Goal: Task Accomplishment & Management: Complete application form

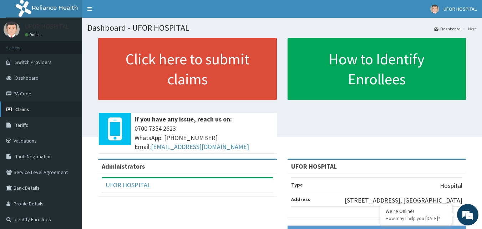
click at [26, 110] on span "Claims" at bounding box center [22, 109] width 14 height 6
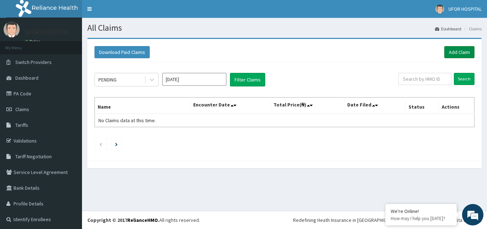
click at [453, 53] on link "Add Claim" at bounding box center [459, 52] width 30 height 12
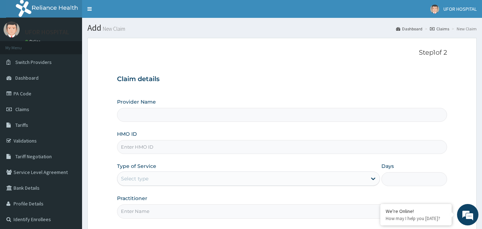
type input "UFOR HOSPITAL"
click at [158, 146] on input "HMO ID" at bounding box center [282, 147] width 330 height 14
paste input "nni/10155/b"
type input "nni/10155/b"
click at [183, 159] on div "Provider Name UFOR HOSPITAL HMO ID nni/10155/b Type of Service Select type Days…" at bounding box center [282, 158] width 330 height 120
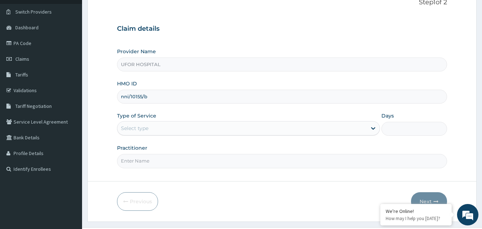
scroll to position [67, 0]
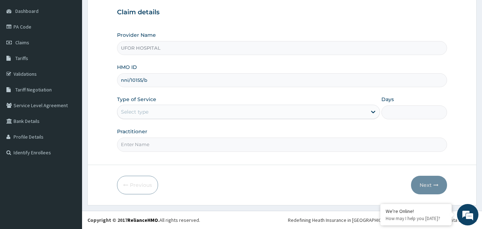
click at [185, 113] on div "Select type" at bounding box center [241, 111] width 249 height 11
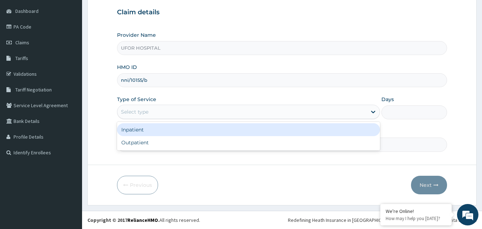
scroll to position [0, 0]
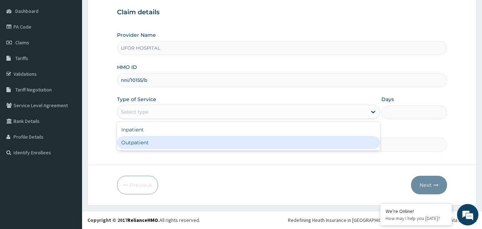
click at [165, 141] on div "Outpatient" at bounding box center [248, 142] width 263 height 13
type input "1"
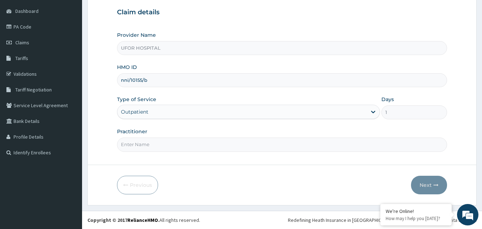
click at [166, 143] on input "Practitioner" at bounding box center [282, 144] width 330 height 14
type input "DR. FRIDAY"
click at [423, 183] on button "Next" at bounding box center [429, 185] width 36 height 19
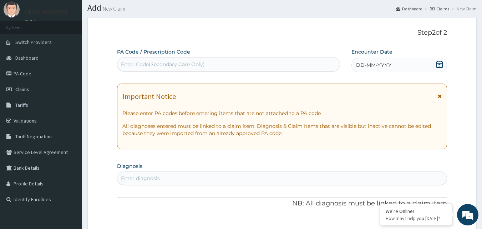
scroll to position [36, 0]
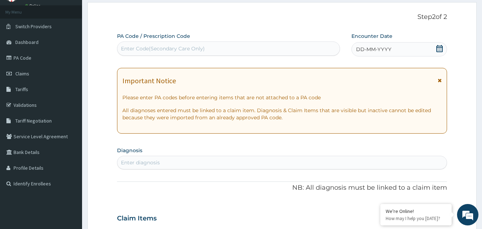
click at [148, 164] on div "Enter diagnosis" at bounding box center [140, 162] width 39 height 7
click at [148, 162] on div "Enter diagnosis" at bounding box center [140, 162] width 39 height 7
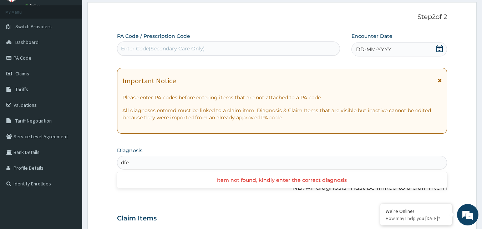
type input "dfe"
click at [441, 49] on icon at bounding box center [439, 48] width 6 height 7
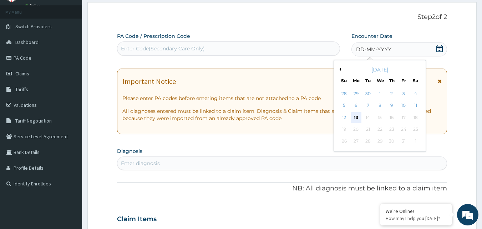
click at [356, 118] on div "13" at bounding box center [356, 117] width 11 height 11
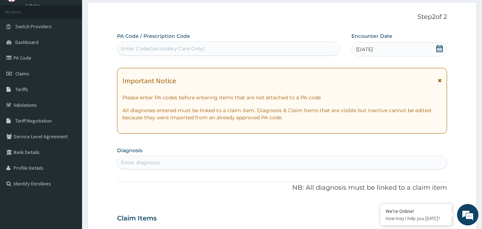
click at [203, 158] on div "Enter diagnosis" at bounding box center [282, 162] width 330 height 11
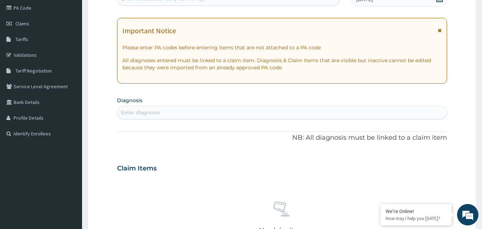
scroll to position [107, 0]
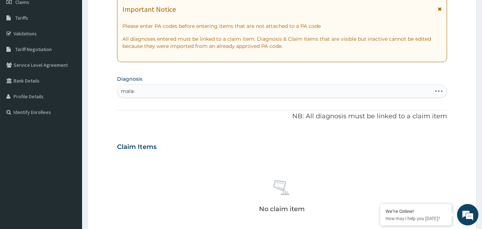
type input "malaria"
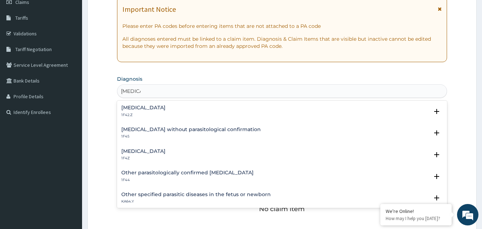
click at [163, 149] on h4 "Malaria, unspecified" at bounding box center [143, 150] width 44 height 5
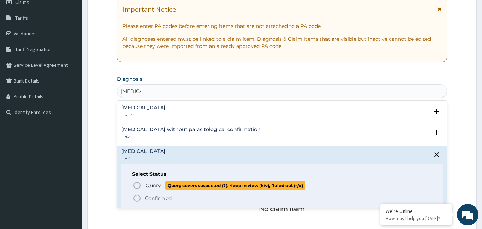
click at [146, 185] on span "Query" at bounding box center [153, 185] width 15 height 7
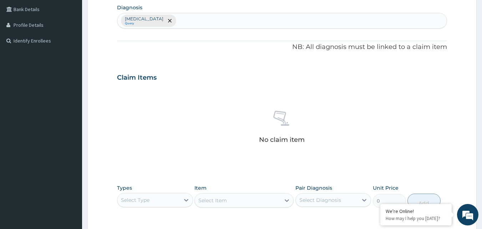
scroll to position [214, 0]
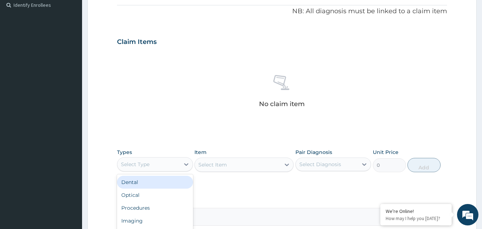
click at [146, 164] on div "Select Type" at bounding box center [135, 164] width 29 height 7
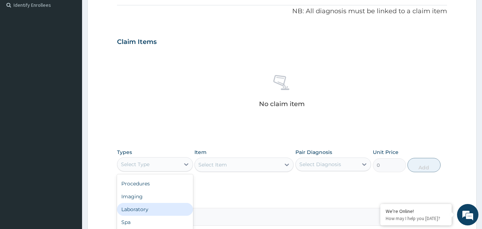
click at [140, 207] on div "Laboratory" at bounding box center [155, 209] width 76 height 13
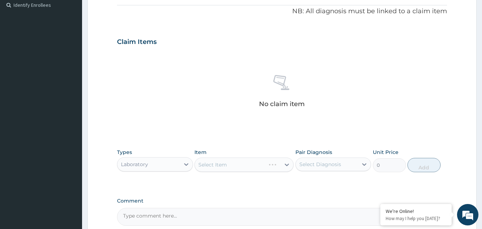
click at [229, 168] on div "Select Item" at bounding box center [243, 164] width 99 height 14
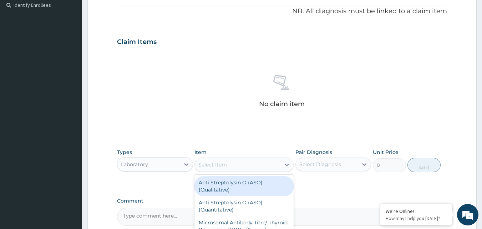
click at [231, 162] on div "Select Item" at bounding box center [238, 164] width 86 height 11
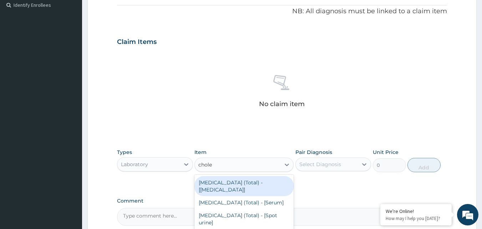
type input "choles"
click at [224, 181] on div "Cholesterol (Total) - [Body Fluid]" at bounding box center [243, 186] width 99 height 20
type input "2000"
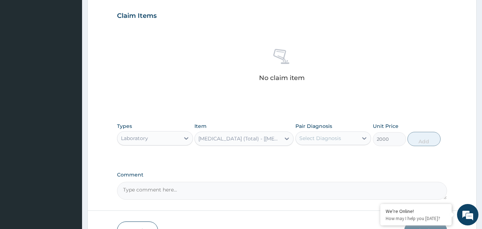
scroll to position [250, 0]
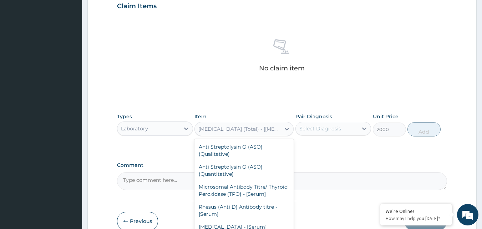
click at [247, 127] on div "Cholesterol (Total) - [Body Fluid]" at bounding box center [239, 128] width 83 height 7
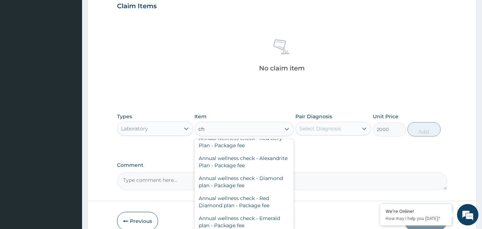
scroll to position [0, 0]
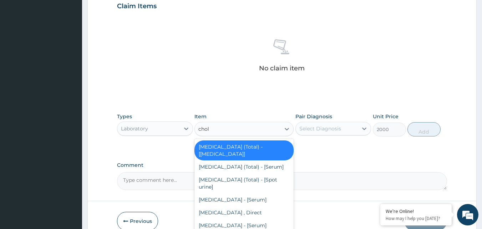
type input "chole"
click at [219, 193] on div "Cholesterol-HDL - [Serum]" at bounding box center [243, 199] width 99 height 13
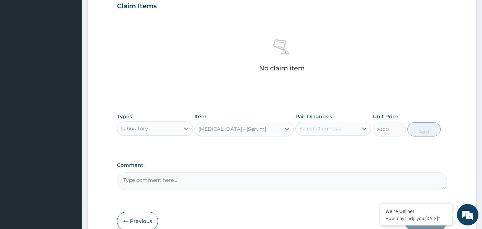
click at [278, 152] on div "PA Code / Prescription Code Enter Code(Secondary Care Only) Encounter Date 13-1…" at bounding box center [282, 3] width 330 height 371
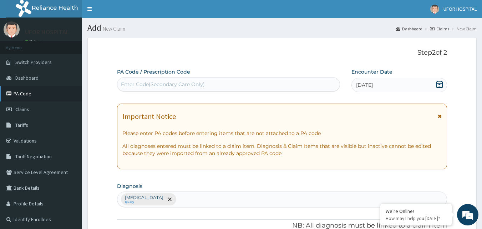
click at [17, 93] on link "PA Code" at bounding box center [41, 94] width 82 height 16
